Goal: Information Seeking & Learning: Learn about a topic

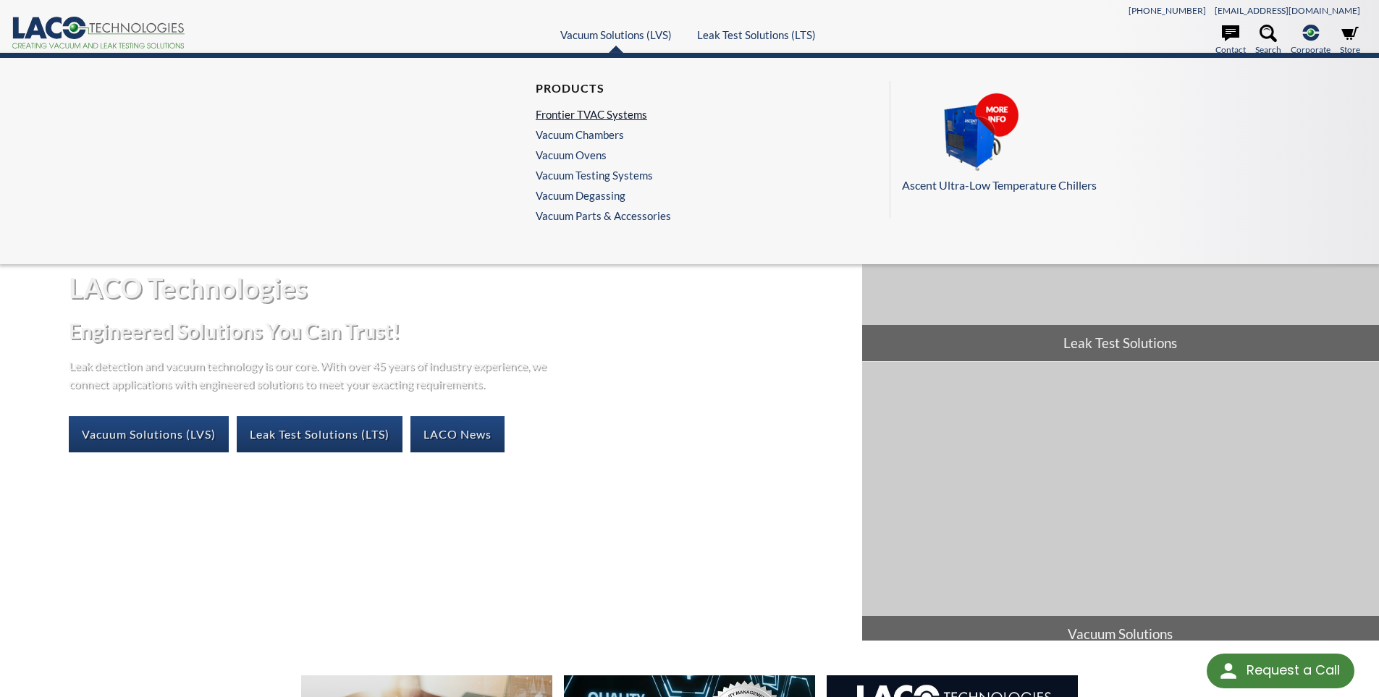
click at [566, 115] on link "Frontier TVAC Systems" at bounding box center [600, 114] width 128 height 13
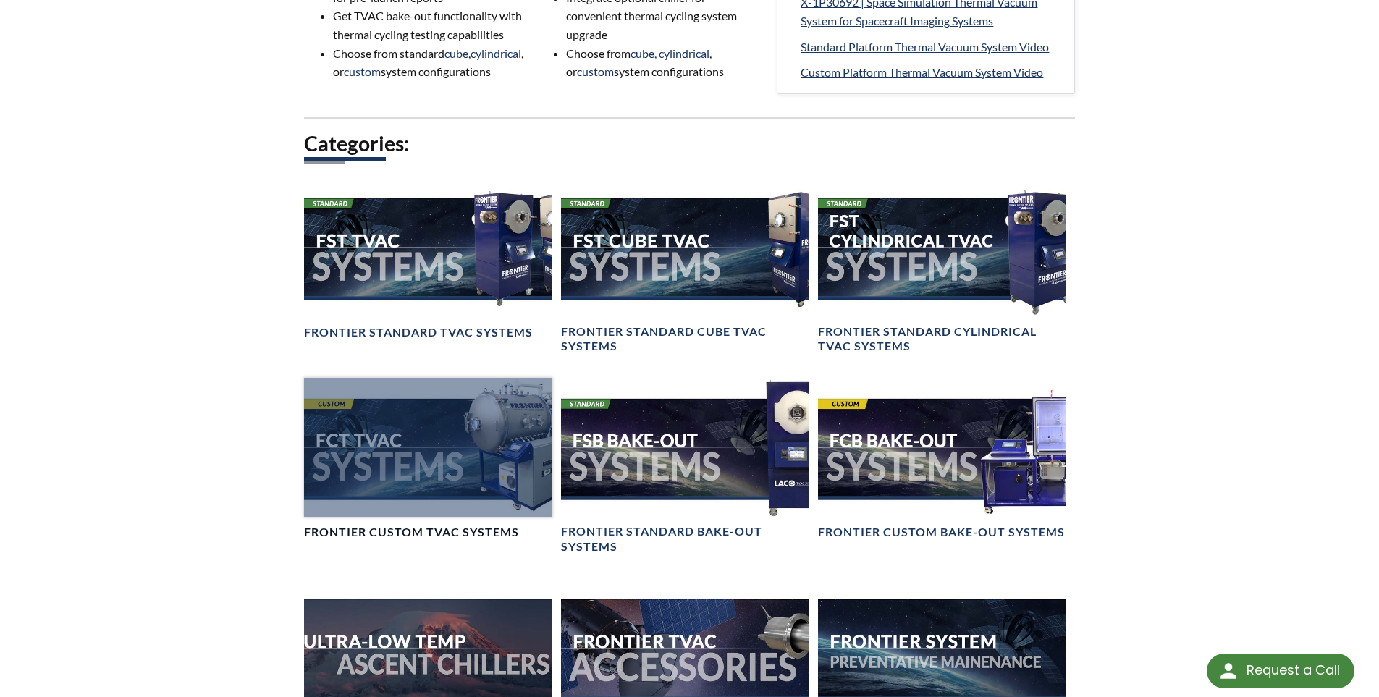
scroll to position [1013, 0]
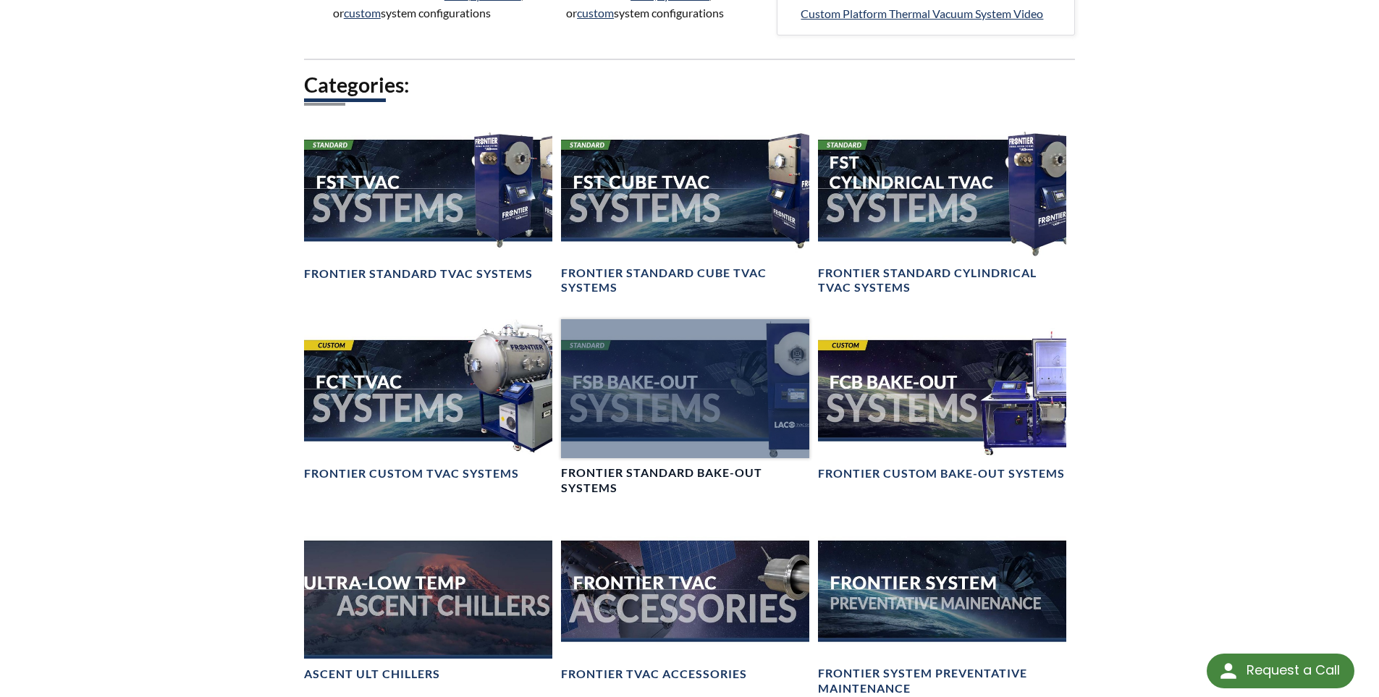
click at [672, 415] on div at bounding box center [685, 389] width 248 height 140
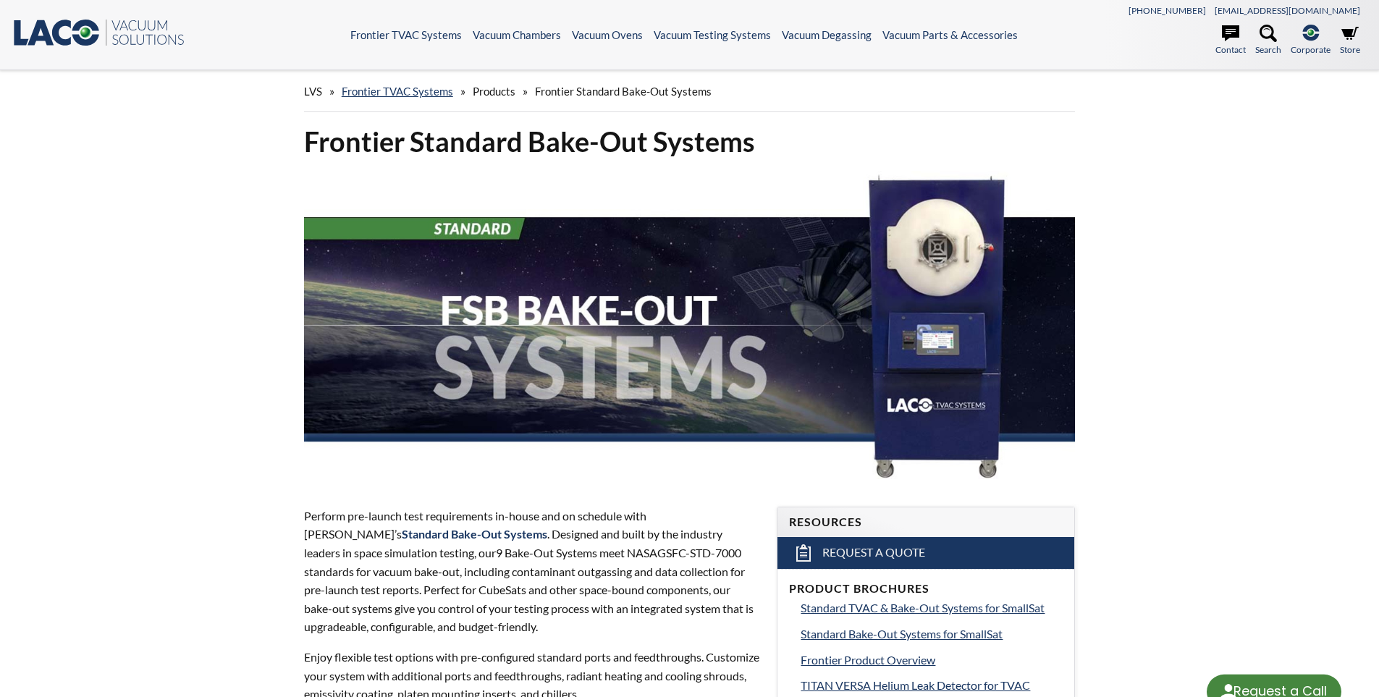
select select "Language Translate Widget"
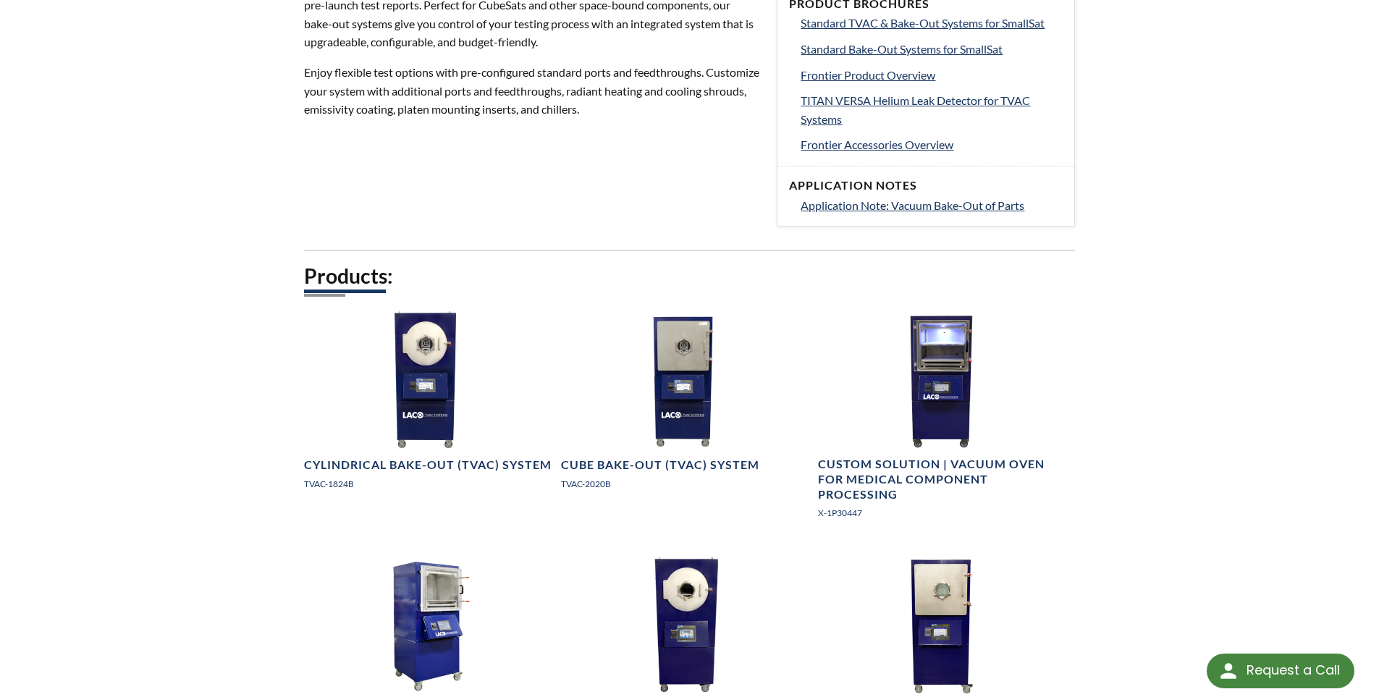
scroll to position [651, 0]
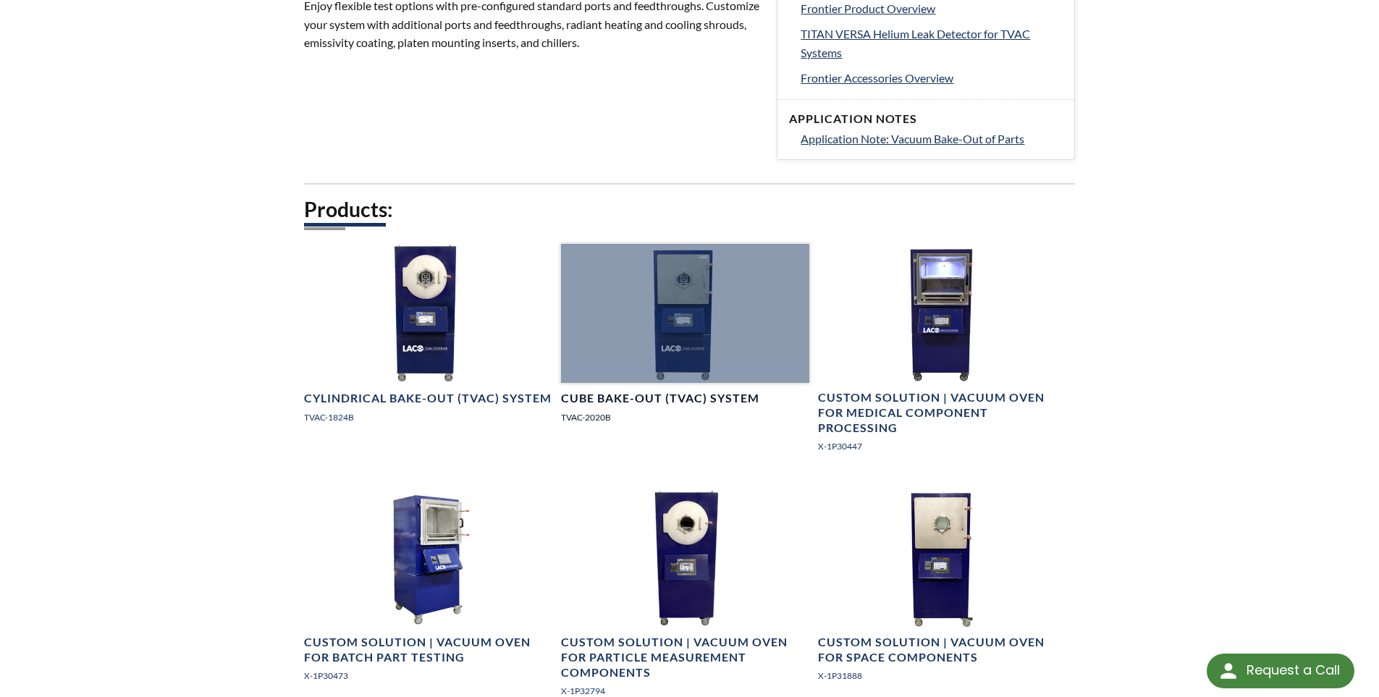
click at [646, 393] on h4 "Cube Bake-Out (TVAC) System" at bounding box center [660, 398] width 198 height 15
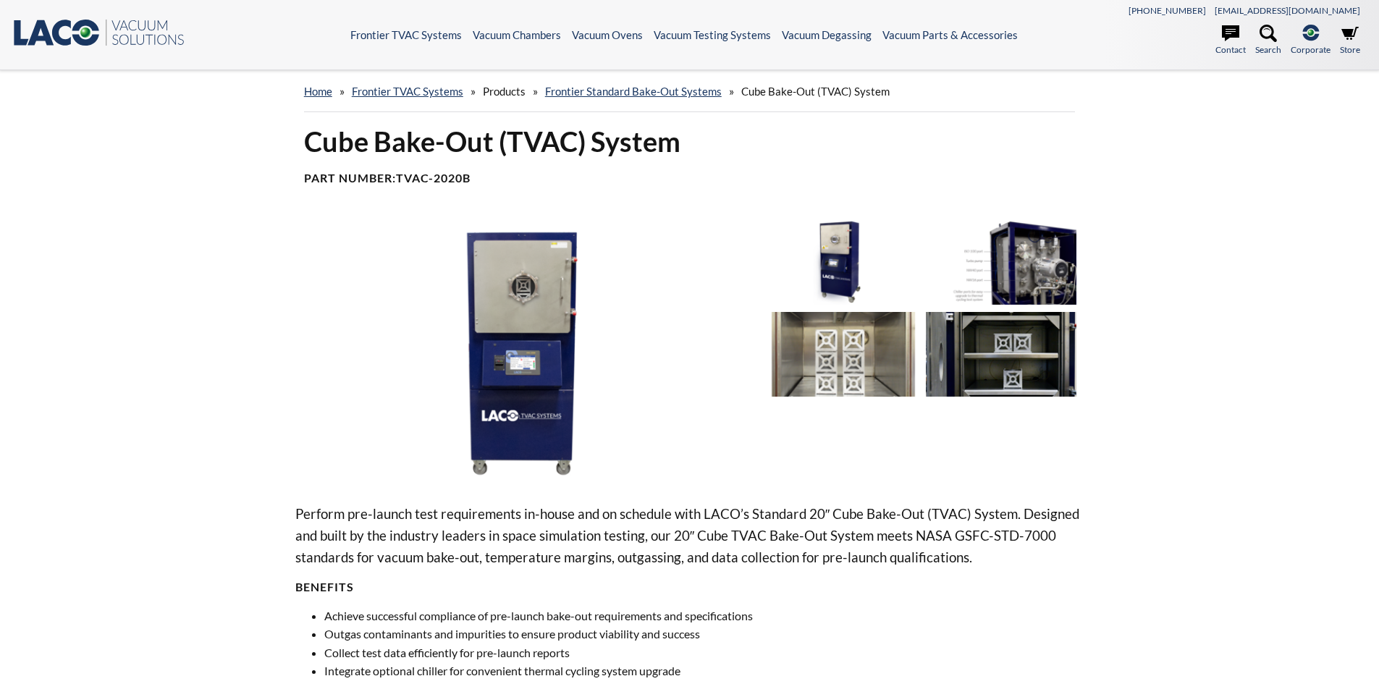
select select "Language Translate Widget"
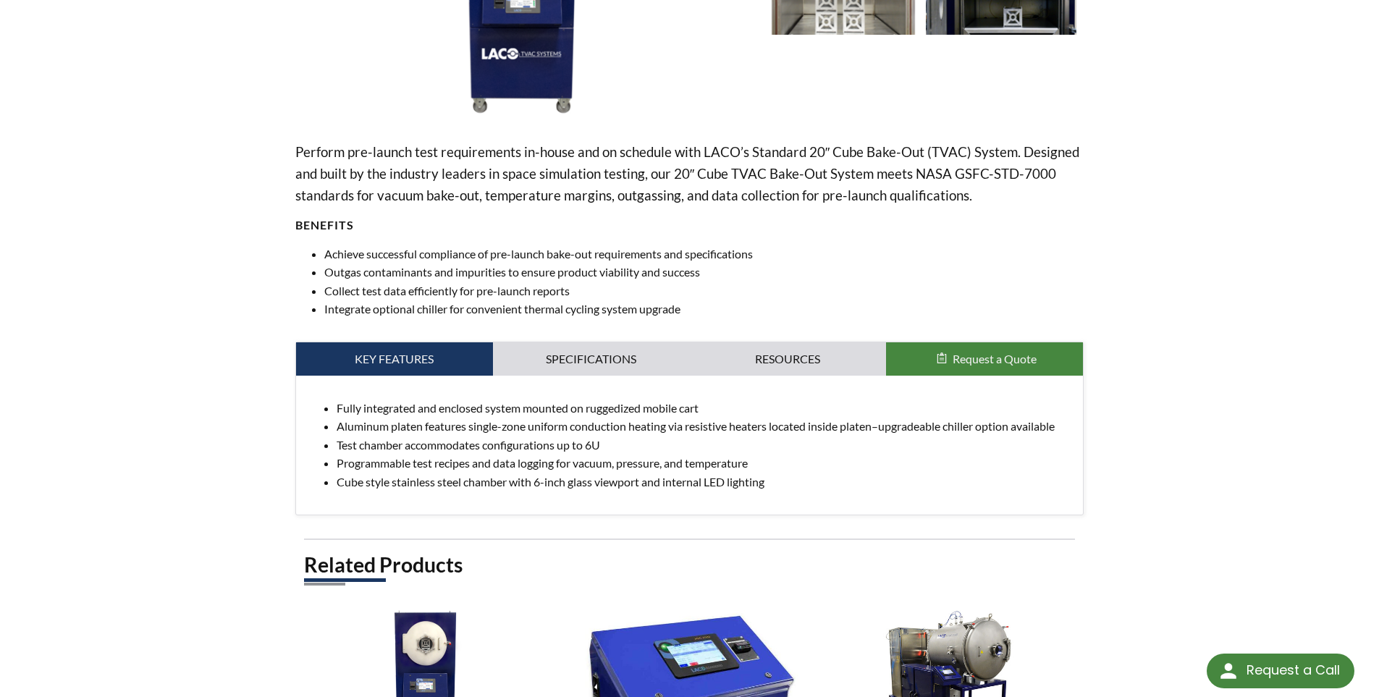
scroll to position [434, 0]
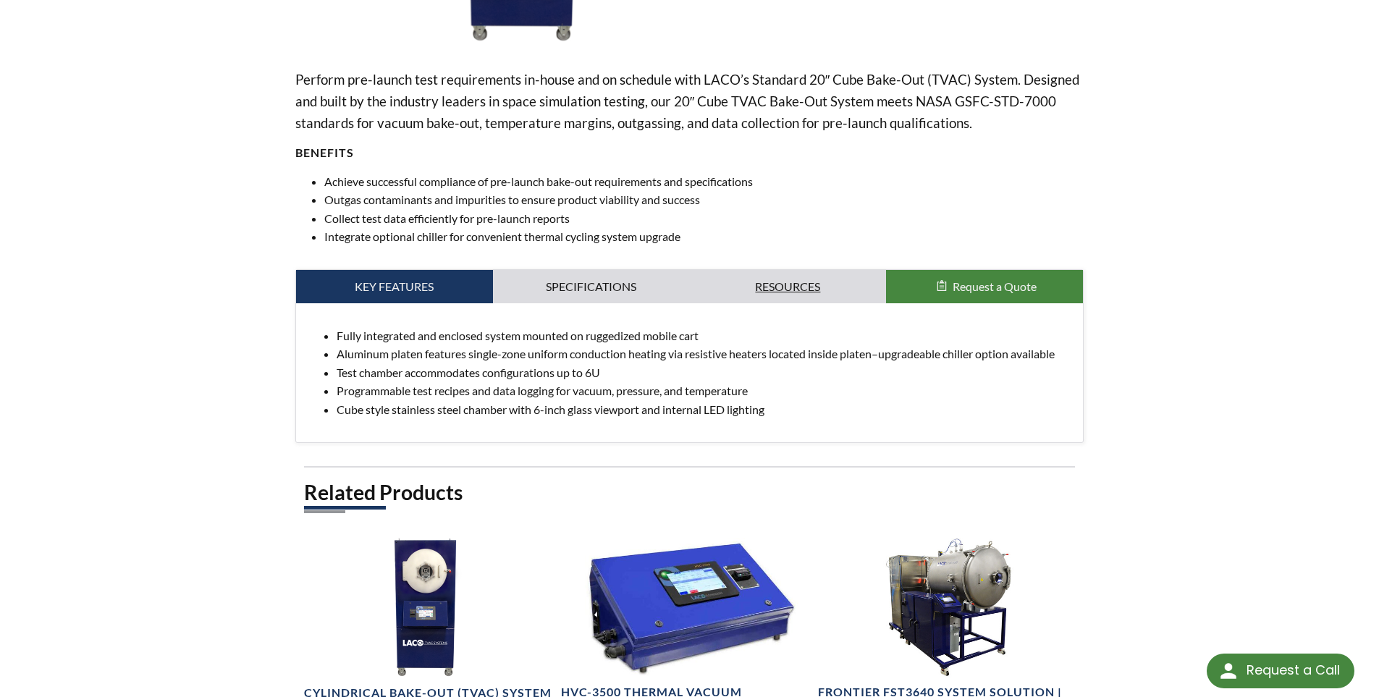
click at [741, 291] on link "Resources" at bounding box center [788, 286] width 197 height 33
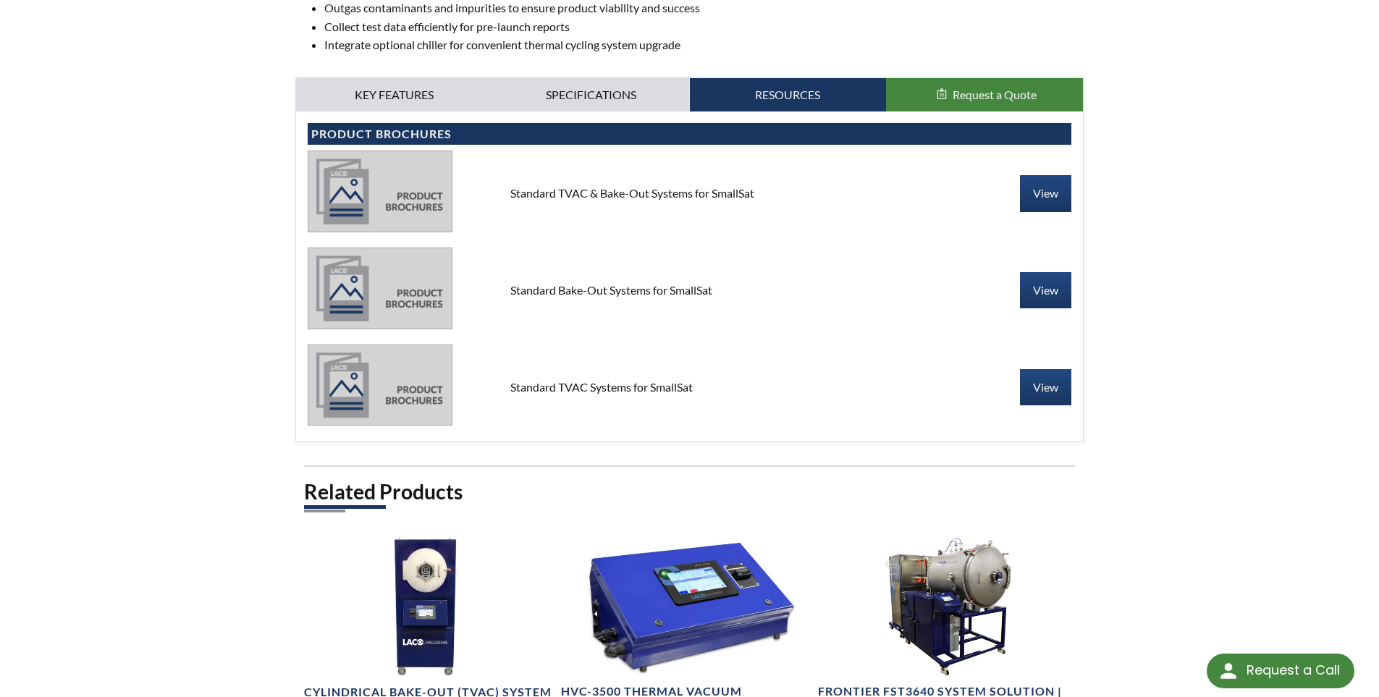
scroll to position [651, 0]
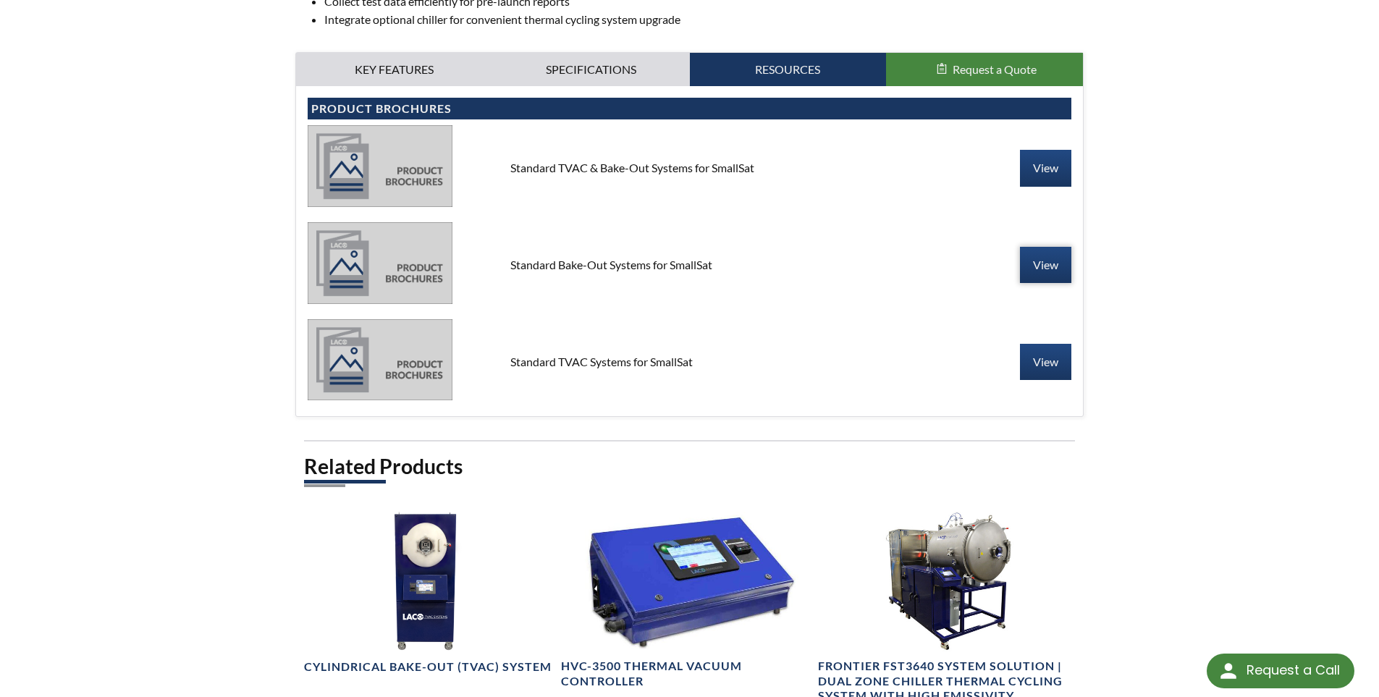
click at [1041, 271] on link "View" at bounding box center [1045, 265] width 51 height 36
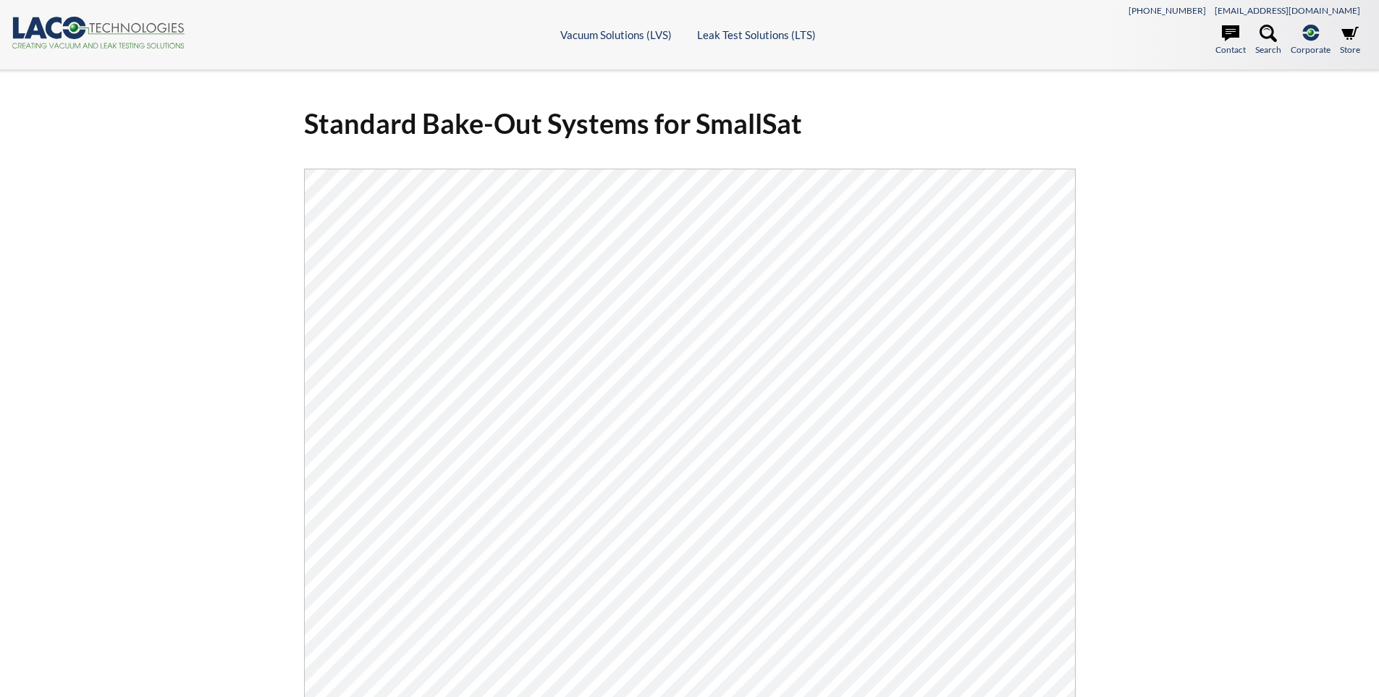
select select "Language Translate Widget"
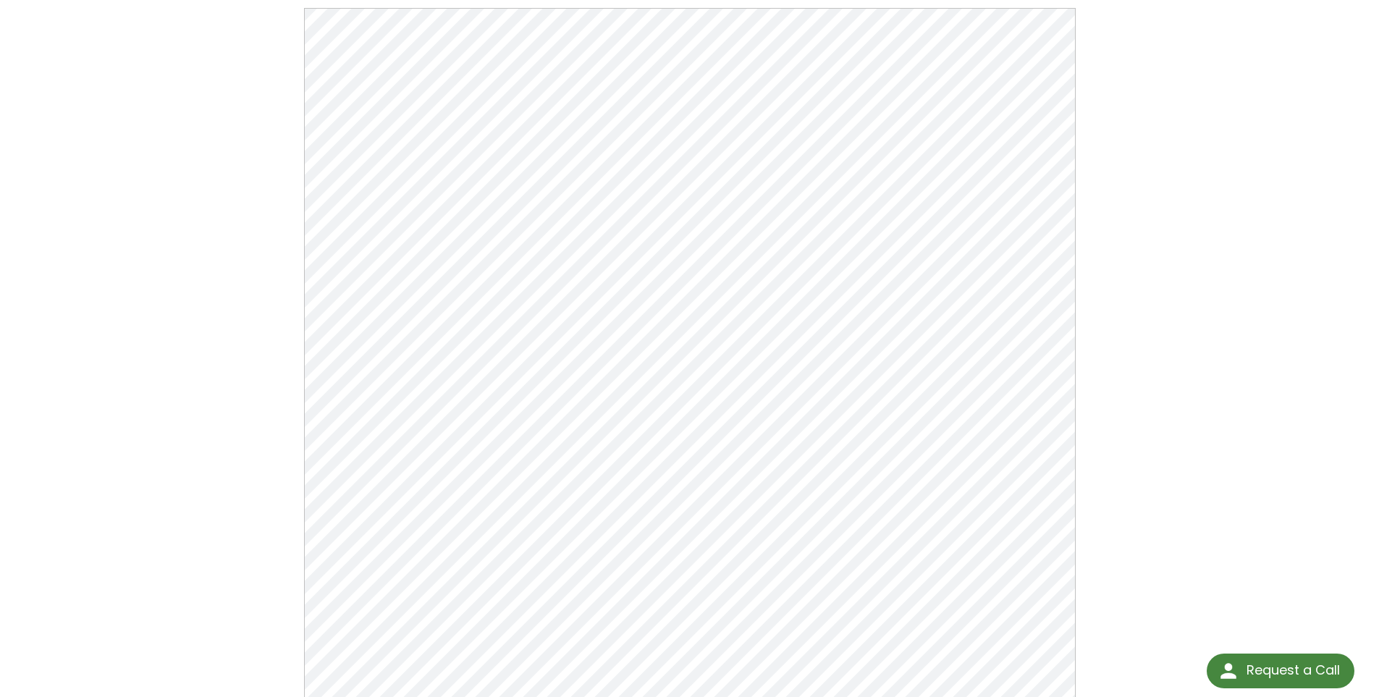
scroll to position [217, 0]
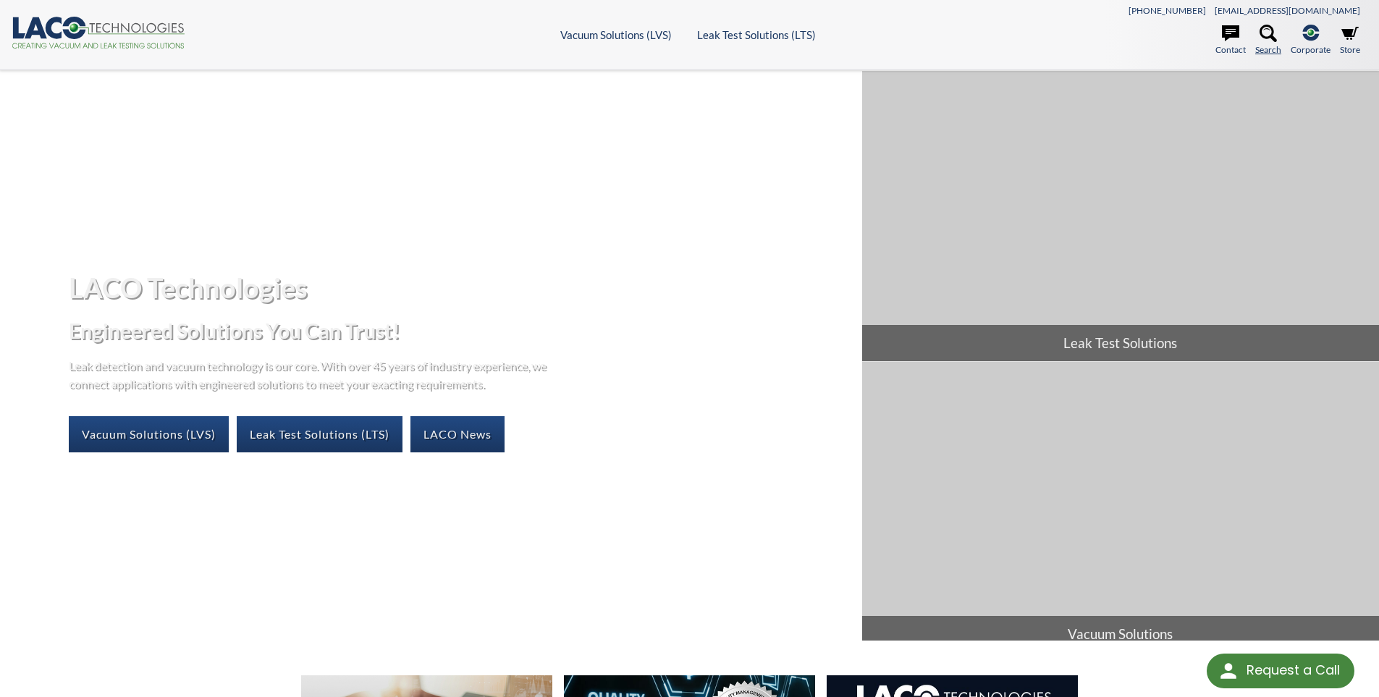
click at [1275, 35] on icon at bounding box center [1268, 33] width 17 height 17
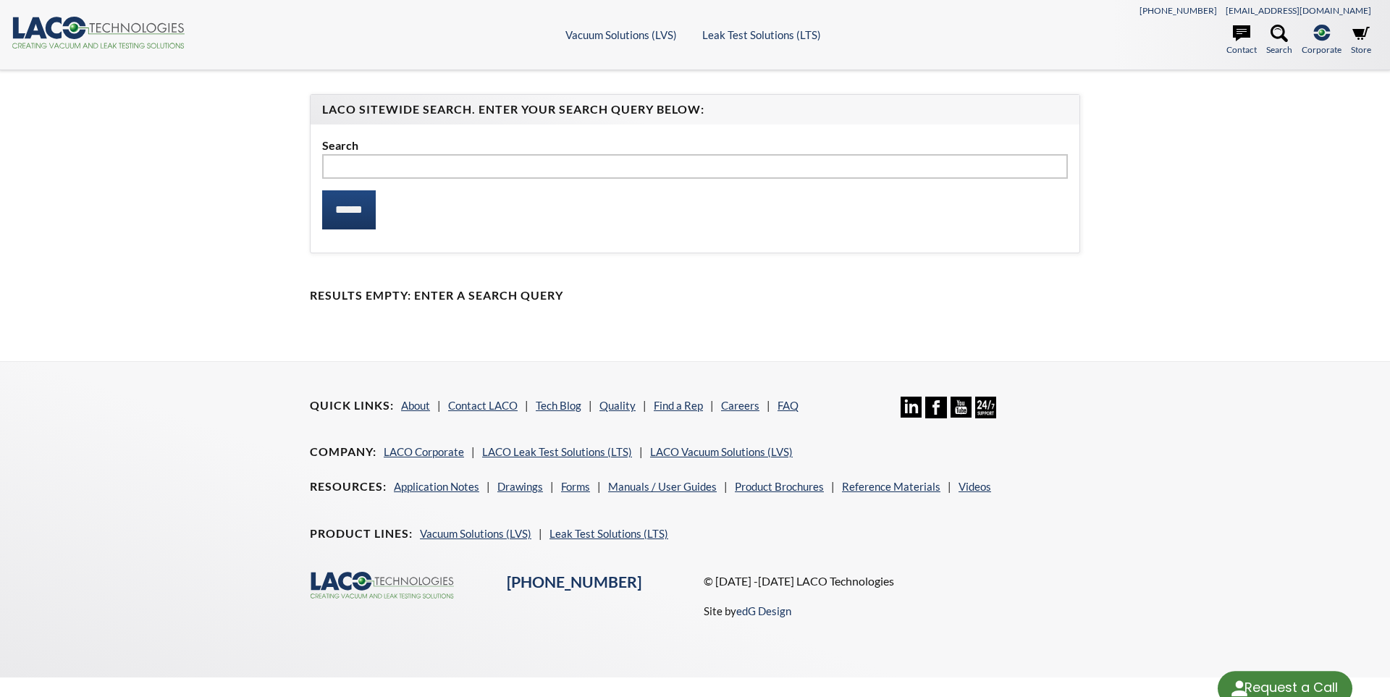
select select "Language Translate Widget"
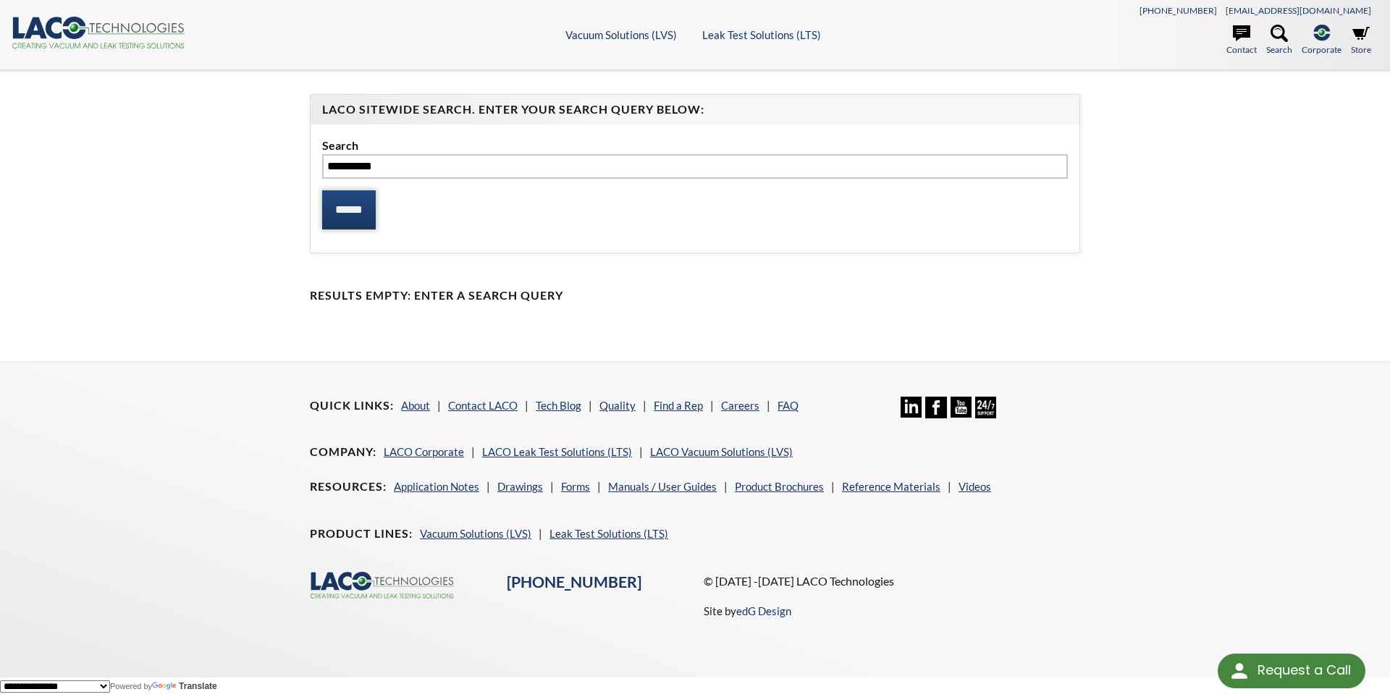
type input "*********"
click at [361, 200] on input "******" at bounding box center [349, 209] width 54 height 39
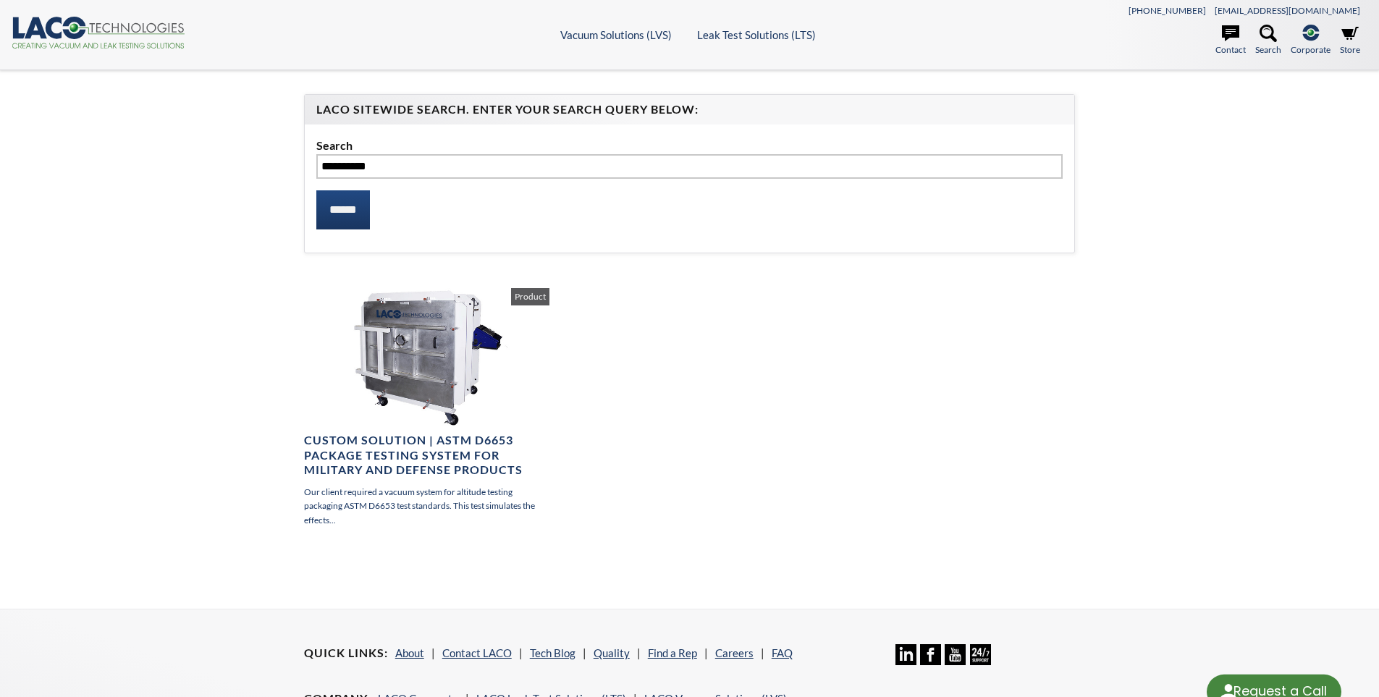
select select "Language Translate Widget"
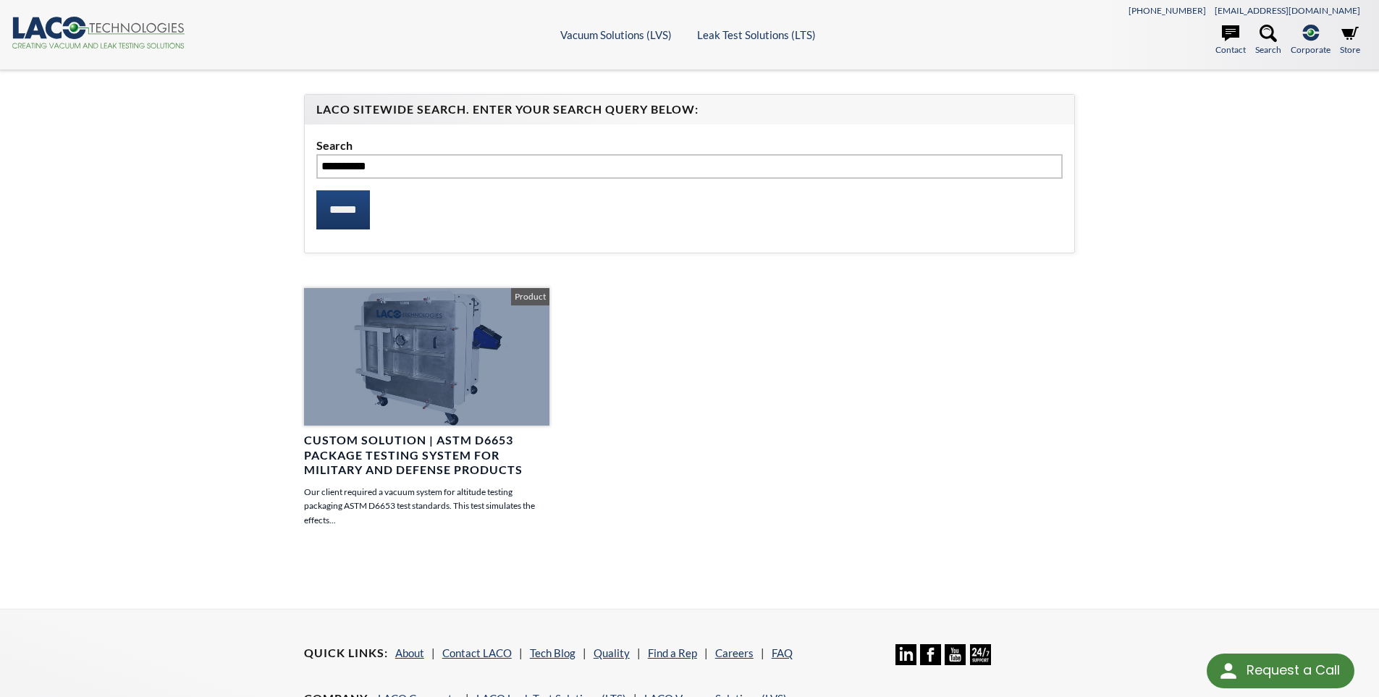
click at [464, 447] on h4 "Custom Solution | ASTM D6653 Package Testing System for Military and Defense Pr…" at bounding box center [426, 455] width 245 height 45
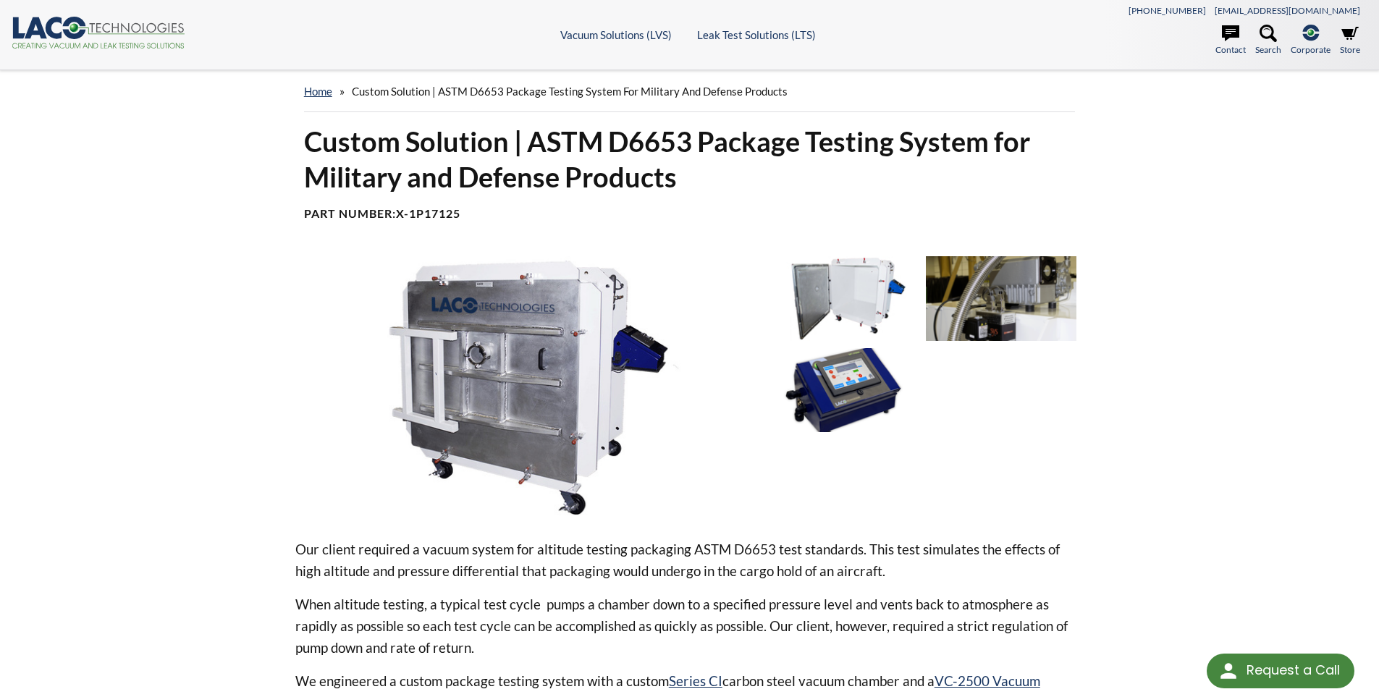
click at [431, 215] on b "X-1P17125" at bounding box center [428, 213] width 64 height 14
copy b "1P17125"
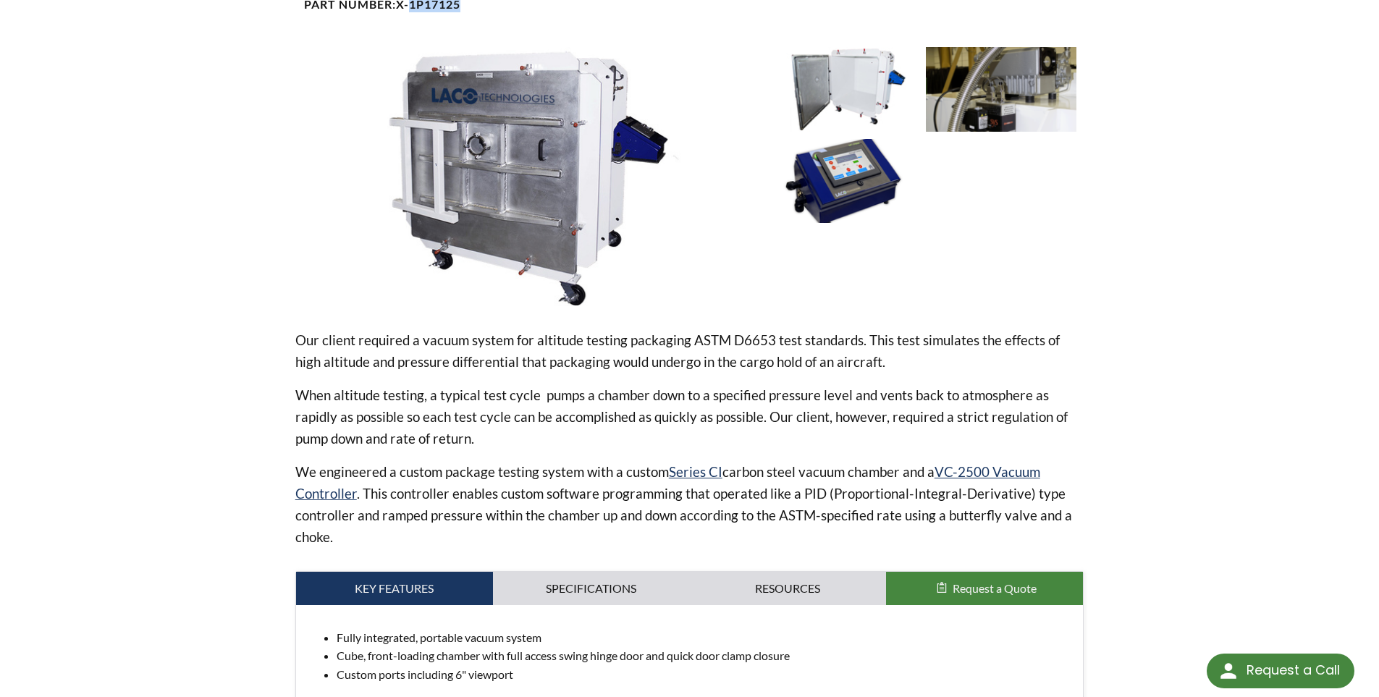
scroll to position [362, 0]
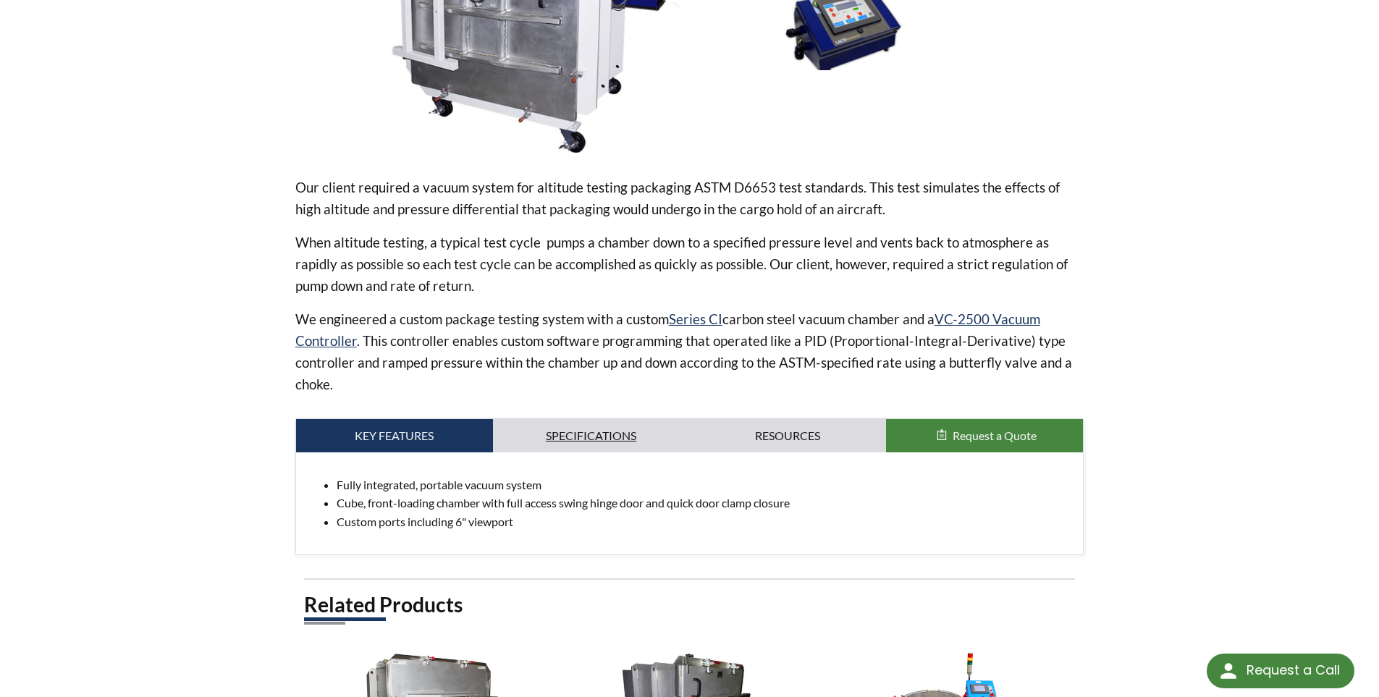
click at [622, 430] on link "Specifications" at bounding box center [591, 435] width 197 height 33
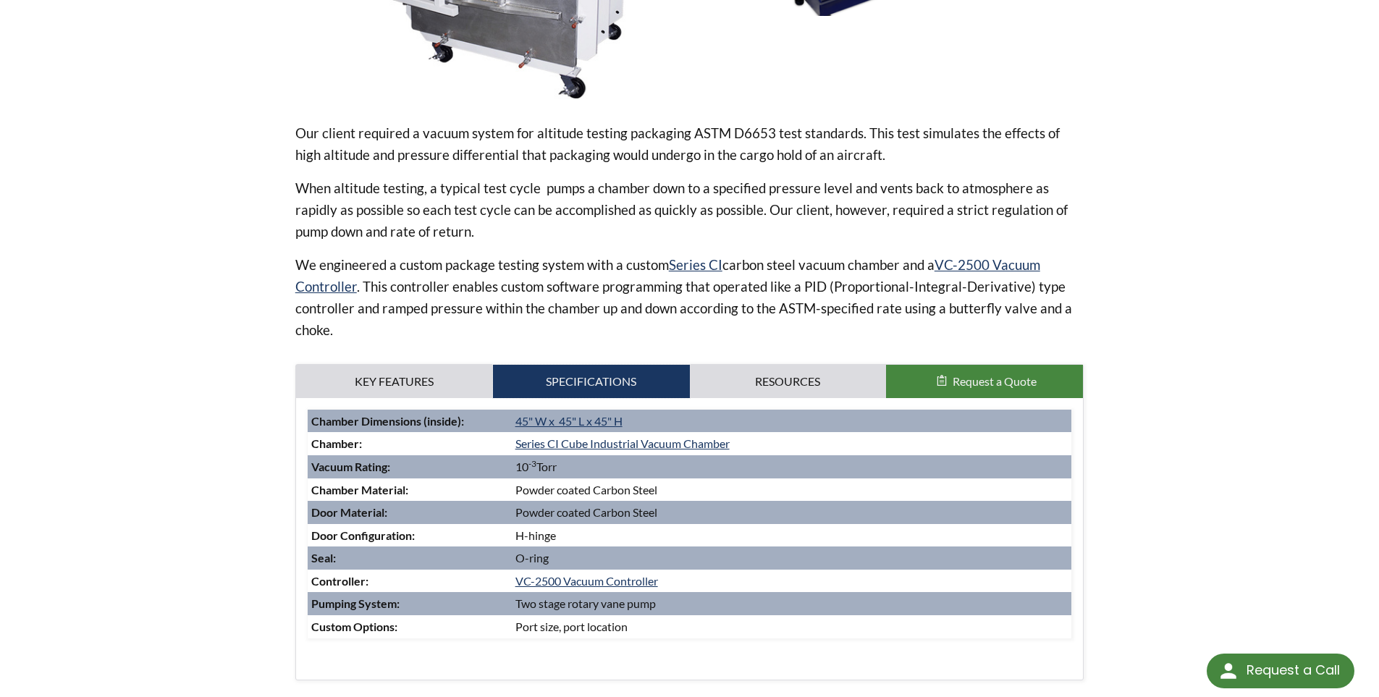
scroll to position [579, 0]
